Goal: Task Accomplishment & Management: Complete application form

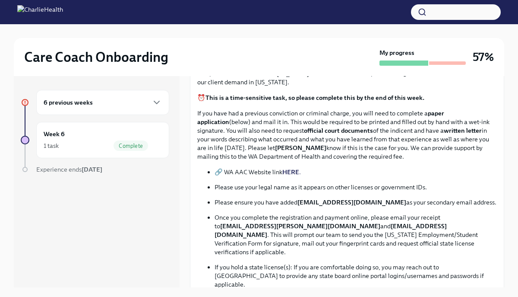
scroll to position [162, 0]
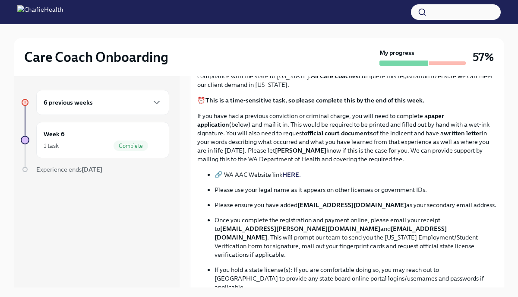
click at [289, 174] on strong "HERE" at bounding box center [290, 175] width 17 height 8
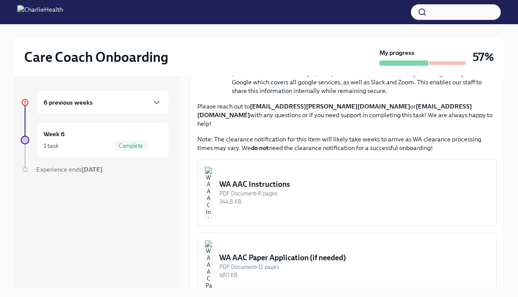
scroll to position [400, 0]
click at [268, 178] on div "WA AAC Instructions" at bounding box center [354, 183] width 270 height 10
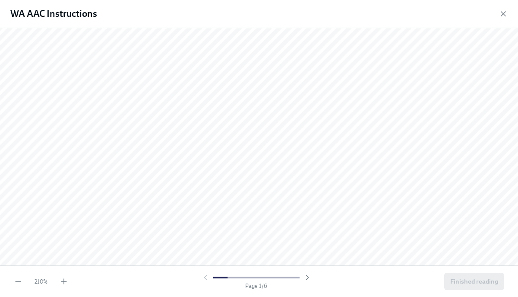
scroll to position [0, 0]
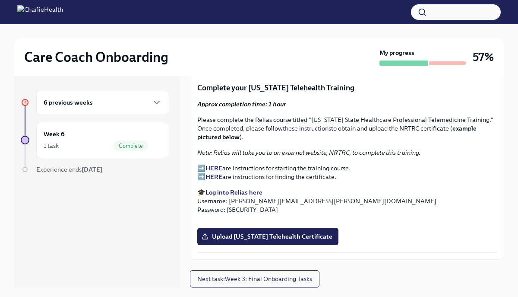
scroll to position [1559, 0]
click at [250, 236] on span "Upload Washington Telehealth Certificate" at bounding box center [267, 236] width 129 height 9
click at [0, 0] on input "Upload Washington Telehealth Certificate" at bounding box center [0, 0] width 0 height 0
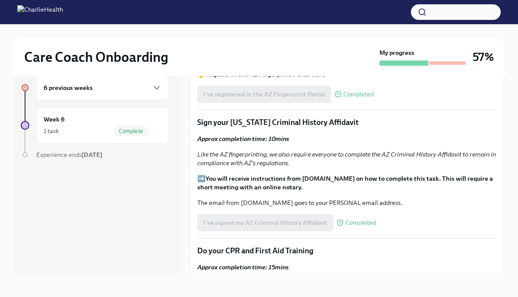
scroll to position [223, 0]
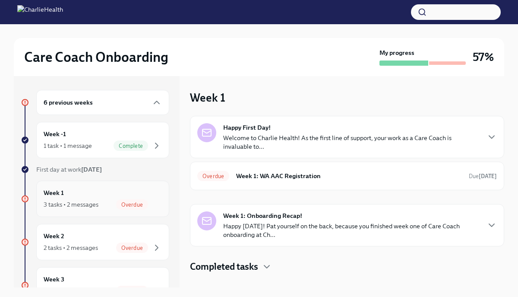
click at [102, 203] on div "3 tasks • 2 messages Overdue" at bounding box center [103, 204] width 118 height 10
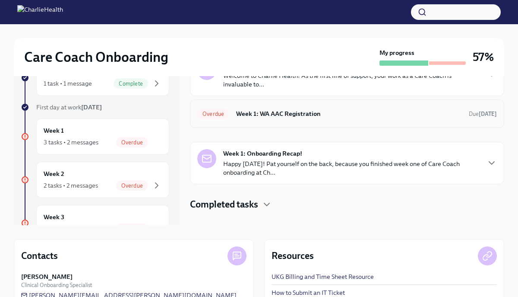
scroll to position [64, 0]
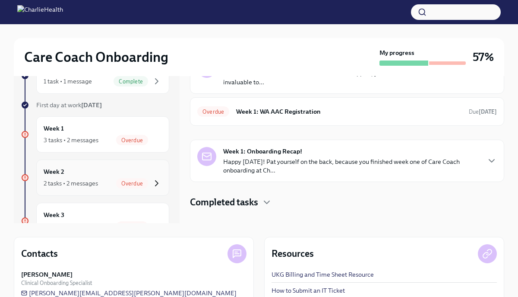
click at [160, 181] on icon "button" at bounding box center [157, 183] width 10 height 10
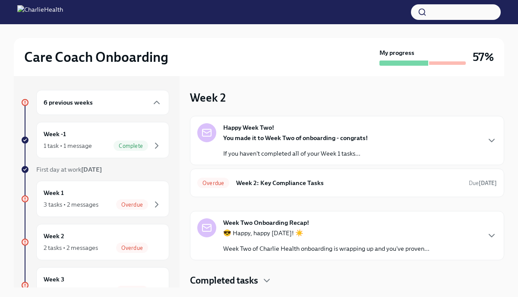
click at [340, 187] on h6 "Week 2: Key Compliance Tasks" at bounding box center [349, 183] width 226 height 10
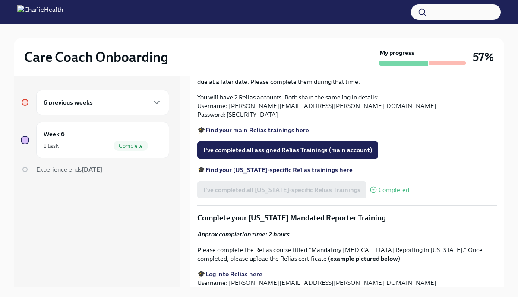
scroll to position [682, 0]
